Goal: Transaction & Acquisition: Purchase product/service

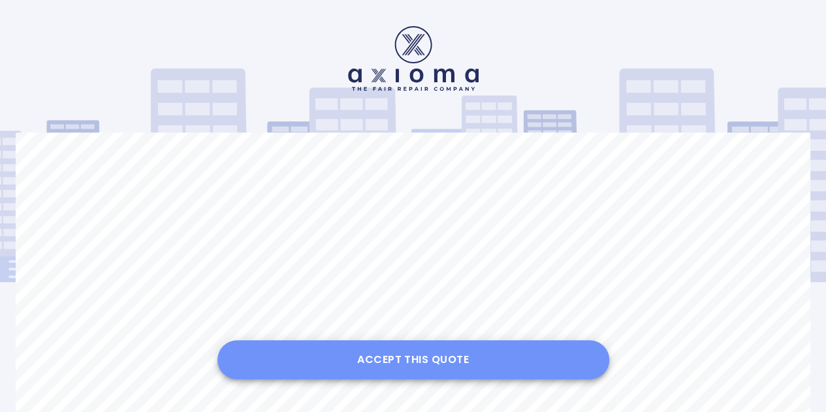
click at [429, 353] on button "Accept this Quote" at bounding box center [413, 359] width 392 height 39
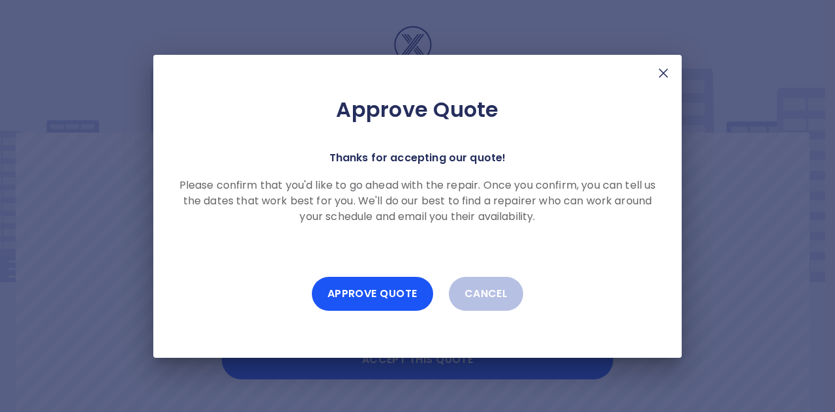
click at [664, 70] on img at bounding box center [664, 73] width 16 height 16
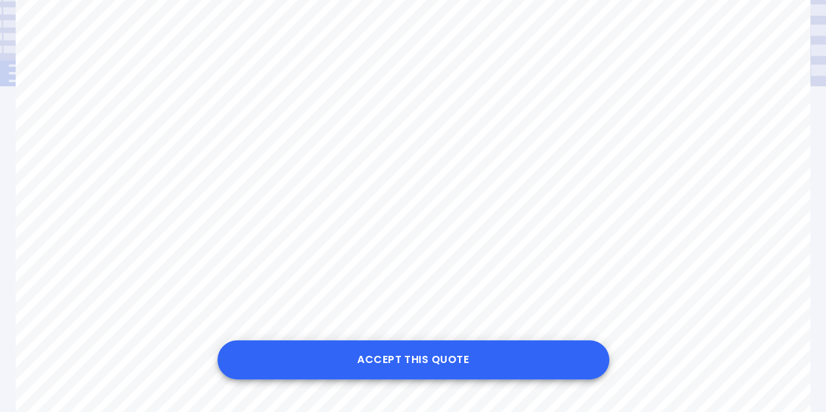
scroll to position [131, 0]
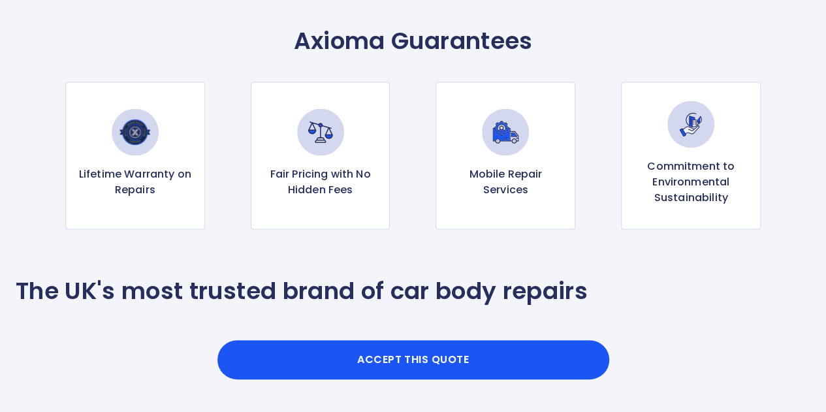
scroll to position [1501, 0]
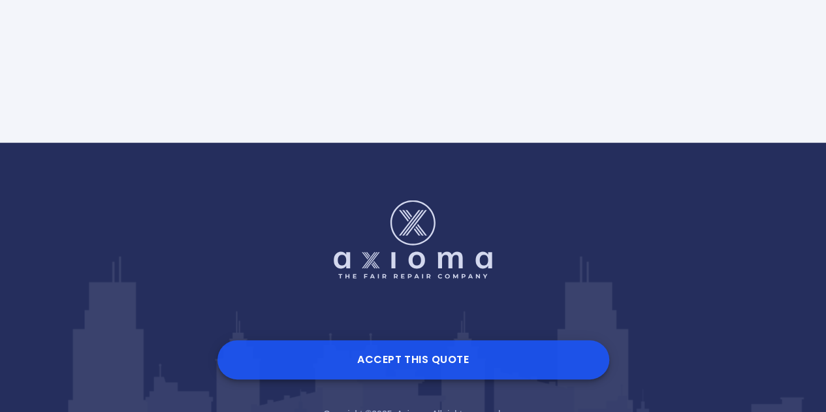
click at [429, 361] on button "Accept this Quote" at bounding box center [413, 359] width 392 height 39
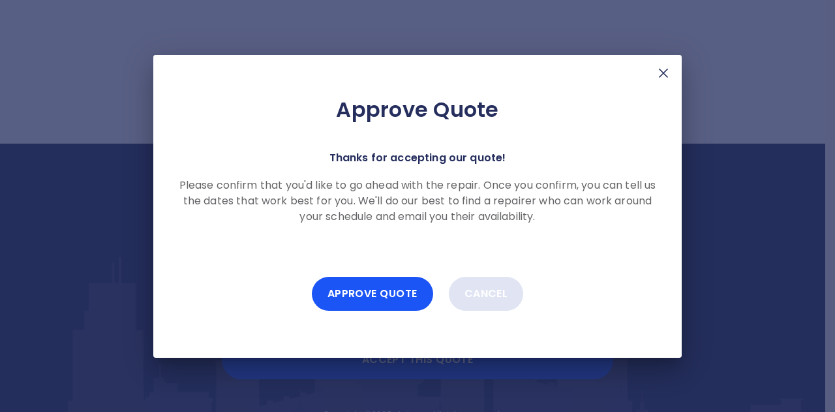
click at [491, 290] on button "Cancel" at bounding box center [486, 294] width 75 height 34
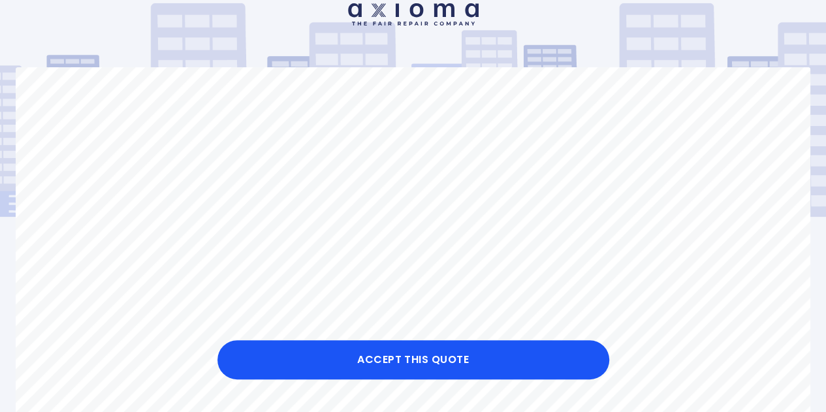
scroll to position [0, 0]
